Goal: Information Seeking & Learning: Learn about a topic

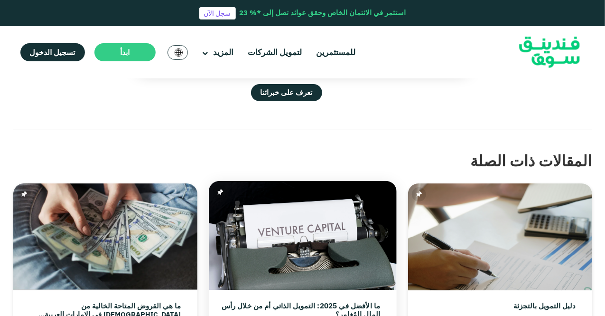
scroll to position [3180, 0]
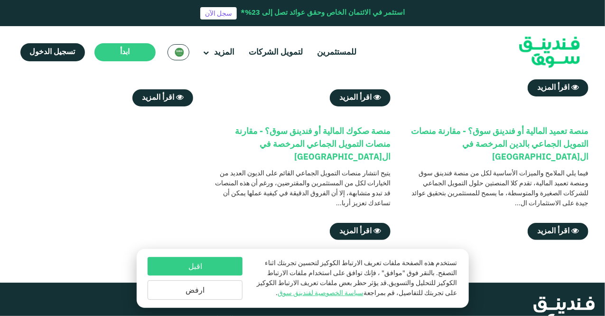
click at [214, 249] on div "تستخدم هذه الصفحة ملفات تعريف الارتباط الكوكيز لتحسين تجربتك اثناء التصفح. بالن…" at bounding box center [303, 278] width 332 height 59
click at [214, 253] on div "تستخدم هذه الصفحة ملفات تعريف الارتباط الكوكيز لتحسين تجربتك اثناء التصفح. بالن…" at bounding box center [303, 278] width 332 height 59
click at [274, 49] on link "لتمويل الشركات" at bounding box center [276, 53] width 59 height 16
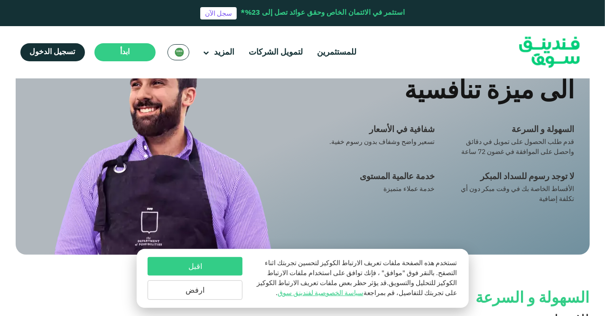
scroll to position [759, 0]
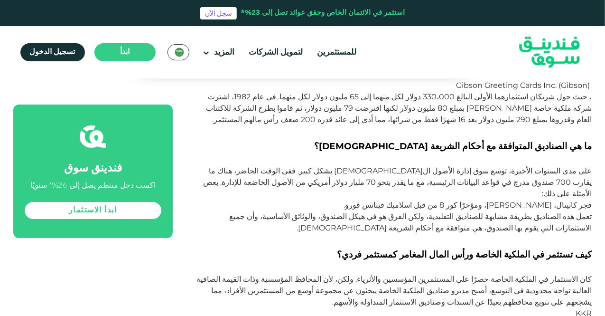
scroll to position [2041, 0]
